Goal: Check status

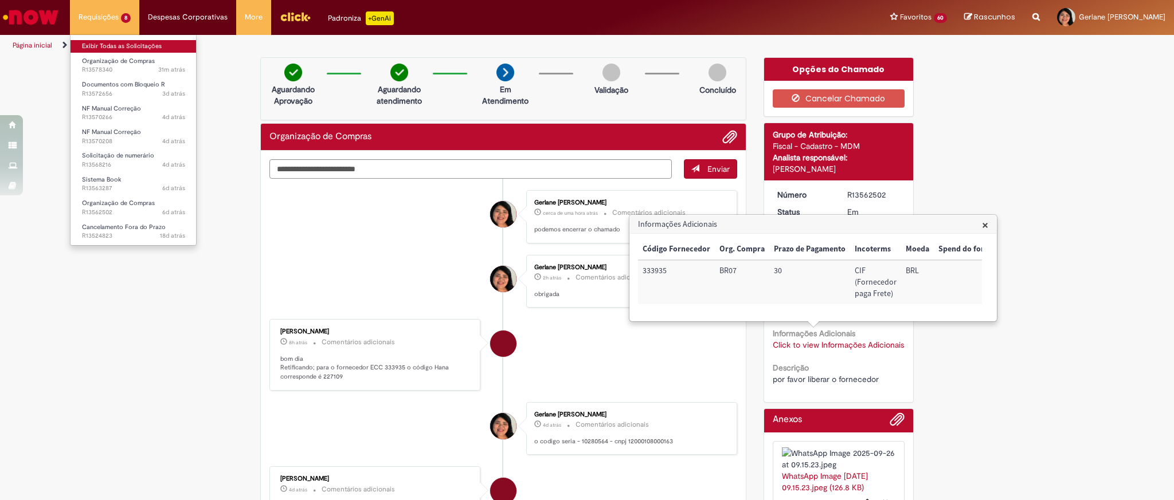
click at [108, 46] on link "Exibir Todas as Solicitações" at bounding box center [134, 46] width 126 height 13
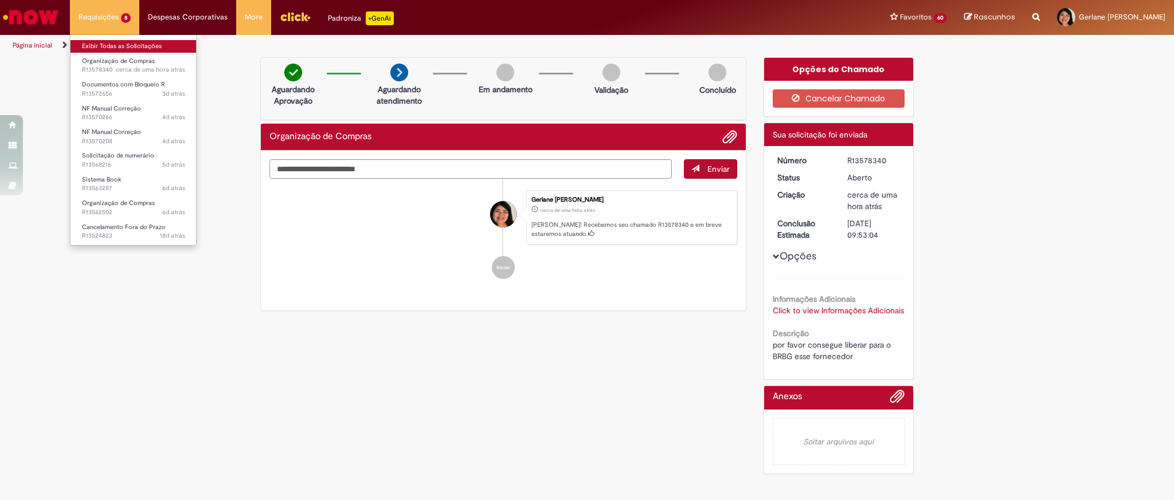
click at [134, 48] on link "Exibir Todas as Solicitações" at bounding box center [134, 46] width 126 height 13
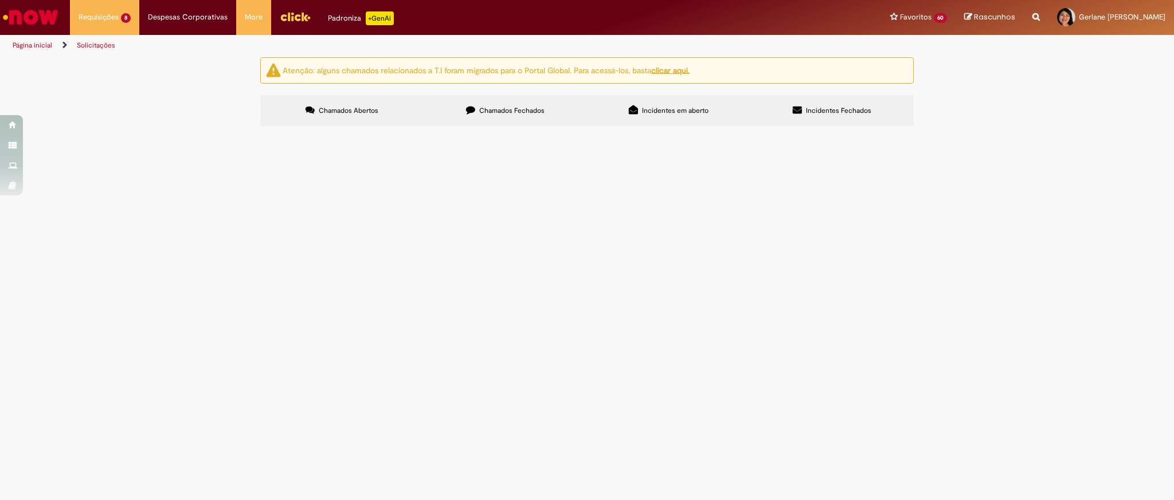
click at [0, 0] on span "VISTORIA FINAL AVCB 2025" at bounding box center [0, 0] width 0 height 0
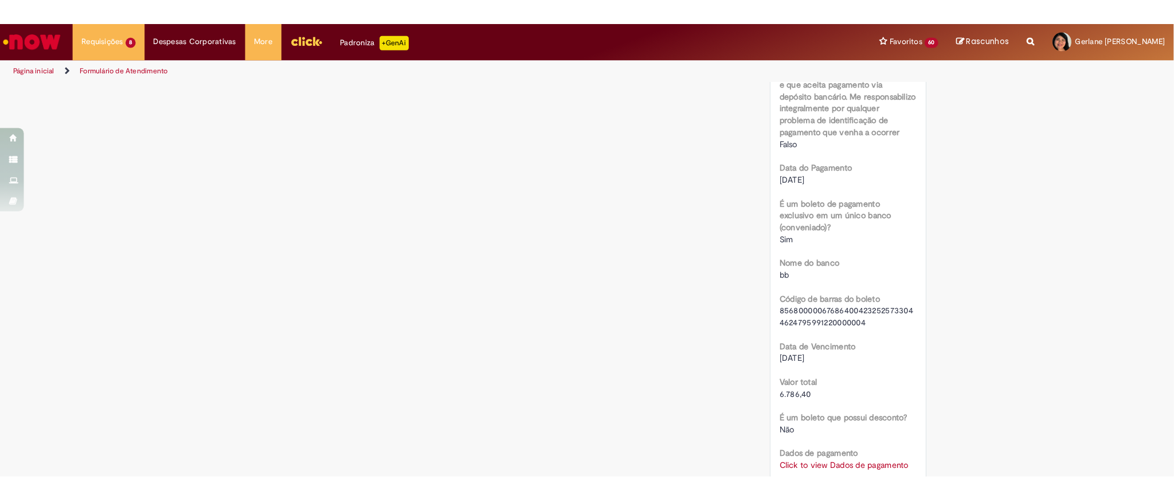
scroll to position [1009, 0]
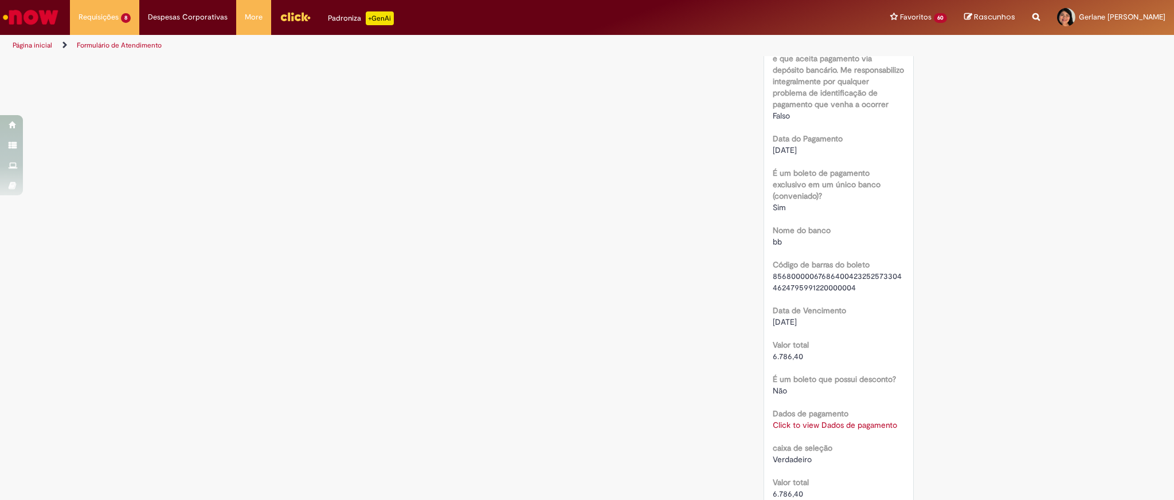
click at [300, 21] on img "Menu Cabeçalho" at bounding box center [295, 16] width 31 height 17
click at [281, 11] on img "Menu Cabeçalho" at bounding box center [295, 16] width 31 height 17
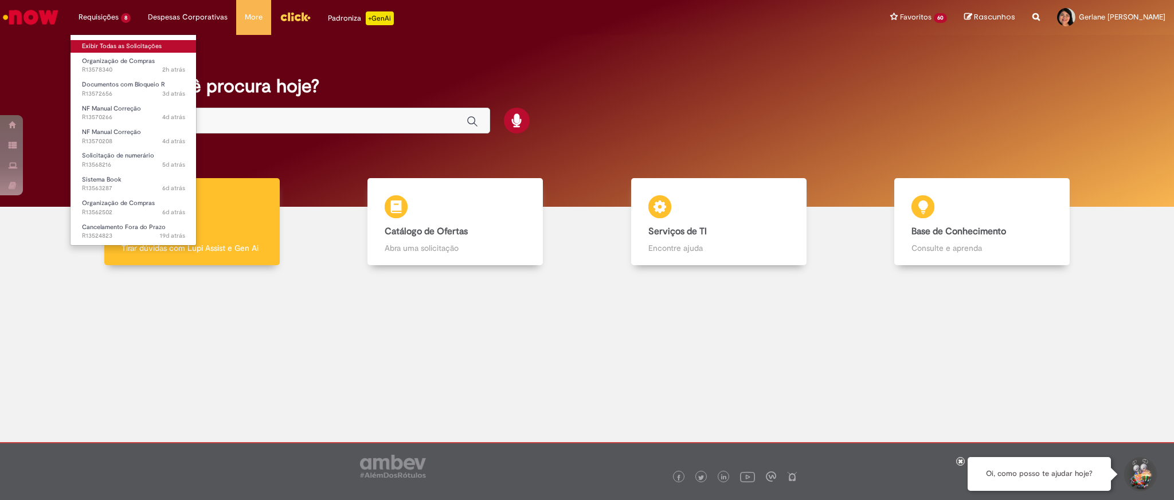
click at [113, 43] on link "Exibir Todas as Solicitações" at bounding box center [134, 46] width 126 height 13
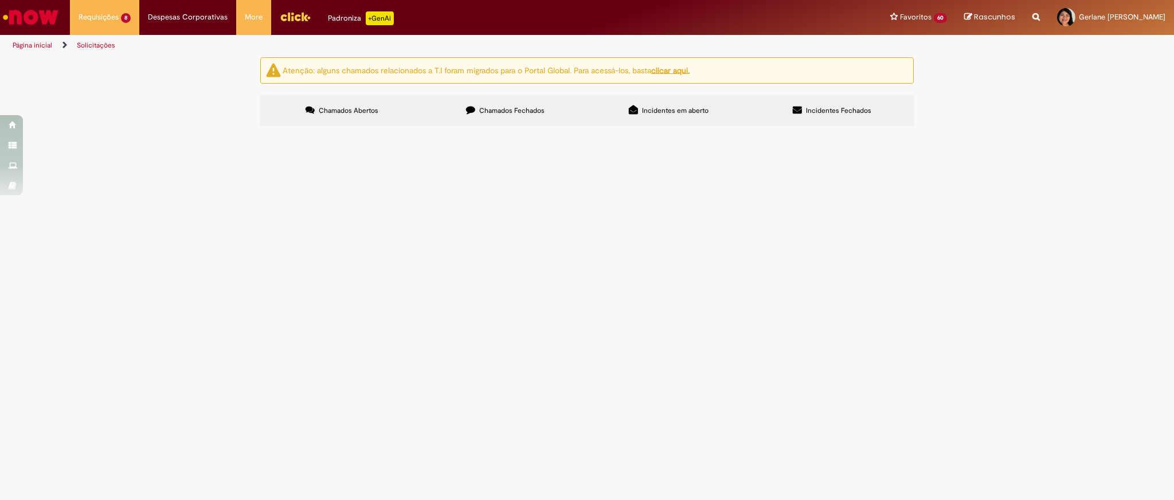
click at [284, 22] on img "Menu Cabeçalho" at bounding box center [295, 16] width 31 height 17
